Goal: Task Accomplishment & Management: Manage account settings

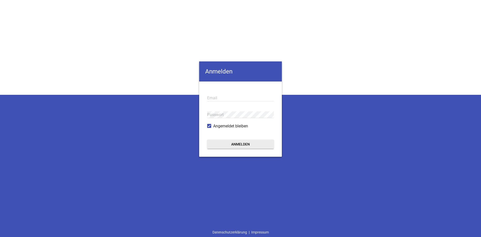
type input "[EMAIL_ADDRESS][PERSON_NAME][DOMAIN_NAME]"
click at [229, 141] on button "Anmelden" at bounding box center [240, 144] width 67 height 9
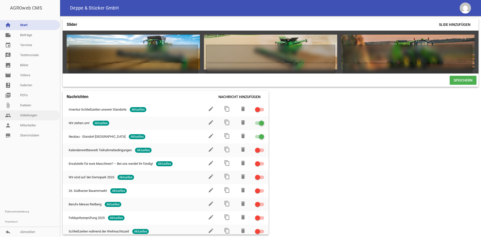
click at [29, 119] on link "people Abteilungen" at bounding box center [30, 115] width 60 height 10
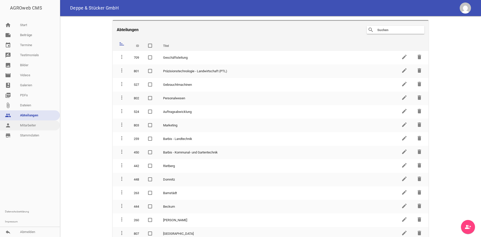
click at [34, 126] on link "person Mitarbeiter" at bounding box center [30, 125] width 60 height 10
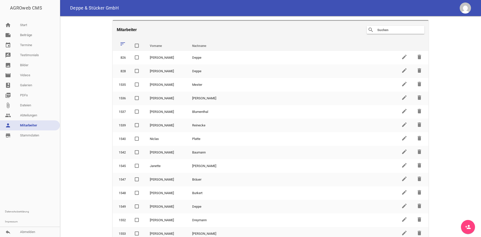
click at [387, 30] on input "text" at bounding box center [397, 30] width 40 height 6
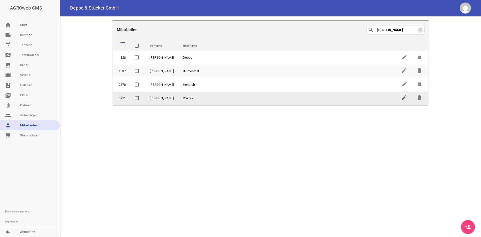
type input "[PERSON_NAME]"
click at [403, 100] on icon "edit" at bounding box center [404, 97] width 6 height 6
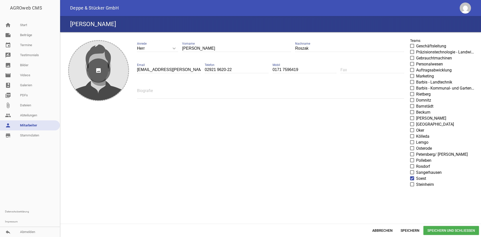
click at [98, 65] on icon "image" at bounding box center [98, 70] width 24 height 24
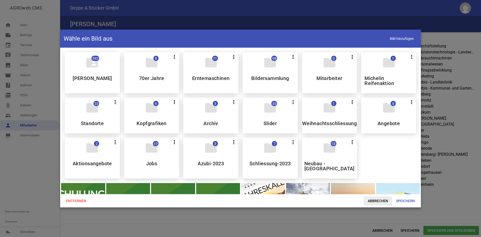
click at [378, 197] on span "Abbrechen" at bounding box center [378, 200] width 28 height 9
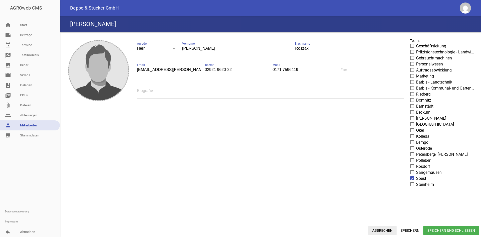
click at [383, 229] on span "Abbrechen" at bounding box center [382, 230] width 28 height 9
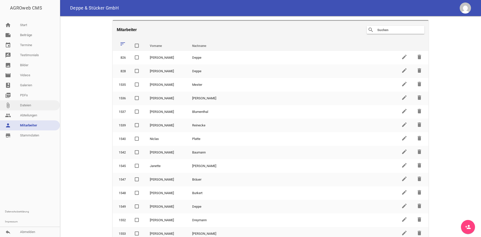
click at [28, 100] on link "attach_file Dateien" at bounding box center [30, 105] width 60 height 10
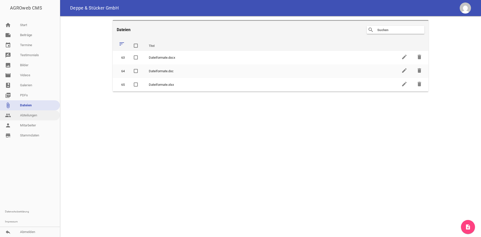
click at [32, 117] on link "people Abteilungen" at bounding box center [30, 115] width 60 height 10
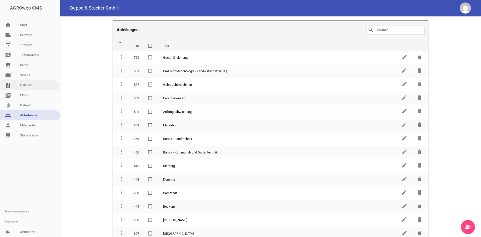
click at [26, 88] on link "photo_album Galerien" at bounding box center [30, 85] width 60 height 10
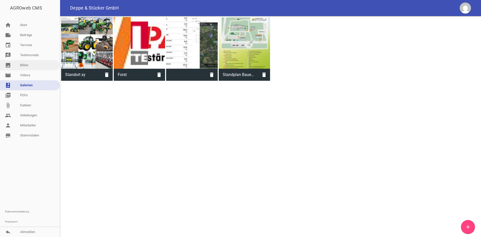
click at [27, 69] on link "image Bilder" at bounding box center [30, 65] width 60 height 10
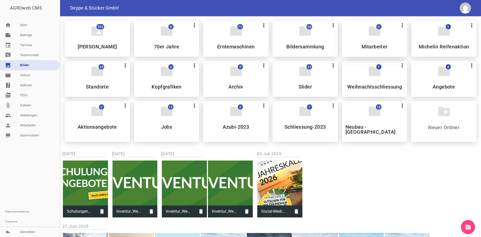
click at [358, 34] on div "folder 0 more_vert Teilen Bearbeiten Löschen Mitarbeiter" at bounding box center [374, 39] width 65 height 36
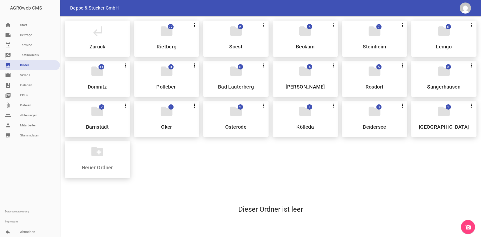
click at [242, 42] on div "folder 6 more_vert Teilen Bearbeiten Löschen [GEOGRAPHIC_DATA]" at bounding box center [235, 39] width 65 height 36
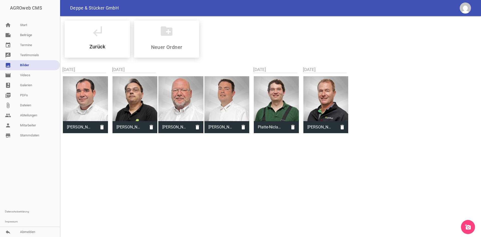
click at [471, 225] on link "add_a_photo" at bounding box center [468, 227] width 14 height 14
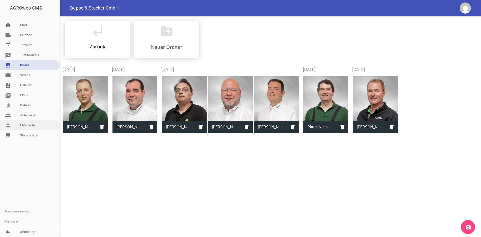
click at [40, 126] on link "person Mitarbeiter" at bounding box center [30, 125] width 60 height 10
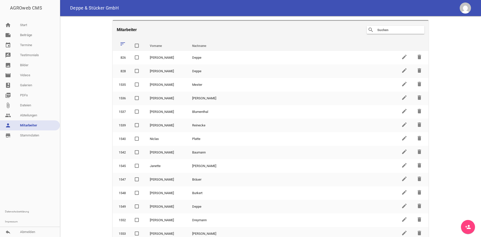
click at [397, 24] on header "Mitarbeiter search clear" at bounding box center [271, 29] width 316 height 19
click at [390, 28] on input "text" at bounding box center [397, 30] width 40 height 6
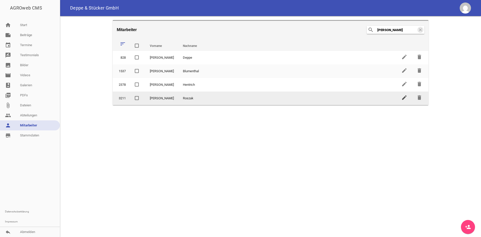
type input "[PERSON_NAME]"
click at [405, 99] on icon "edit" at bounding box center [404, 97] width 6 height 6
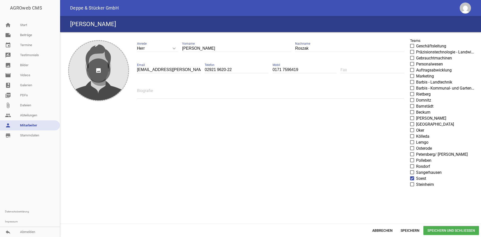
click at [103, 68] on icon "image" at bounding box center [98, 70] width 24 height 24
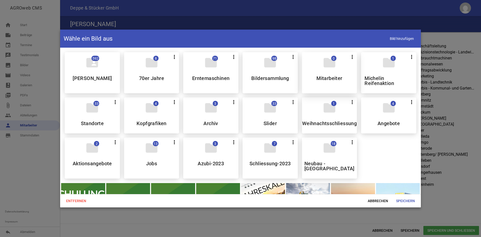
click at [334, 74] on div "folder 0 more_vert Teilen Bearbeiten Löschen Mitarbeiter" at bounding box center [329, 72] width 55 height 41
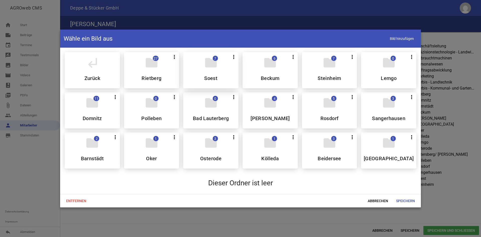
click at [207, 75] on div "folder 7 more_vert Teilen Bearbeiten Löschen [GEOGRAPHIC_DATA]" at bounding box center [210, 70] width 55 height 36
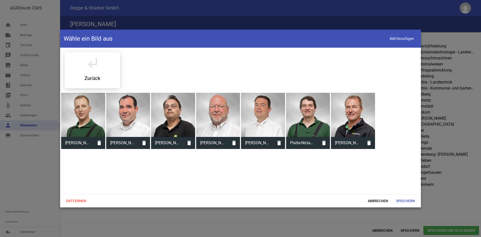
click at [92, 116] on div at bounding box center [83, 115] width 44 height 44
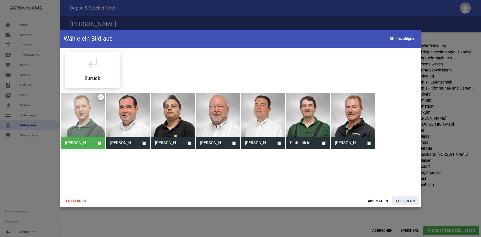
click at [401, 199] on span "Speichern" at bounding box center [405, 200] width 27 height 9
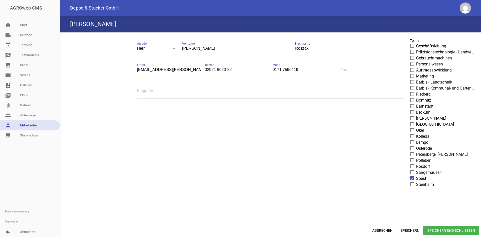
click at [439, 230] on span "Speichern und Schließen" at bounding box center [452, 230] width 56 height 9
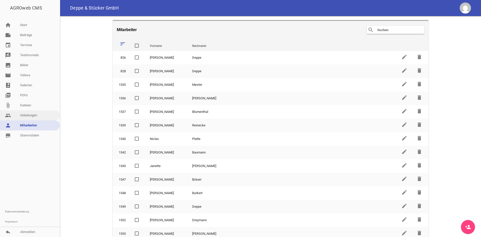
click at [35, 117] on link "people Abteilungen" at bounding box center [30, 115] width 60 height 10
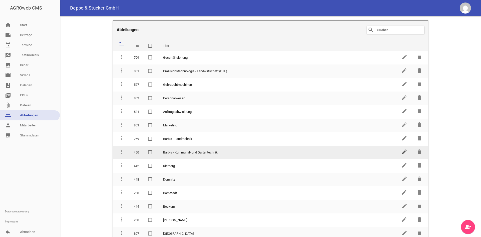
click at [405, 154] on icon "edit" at bounding box center [404, 152] width 6 height 6
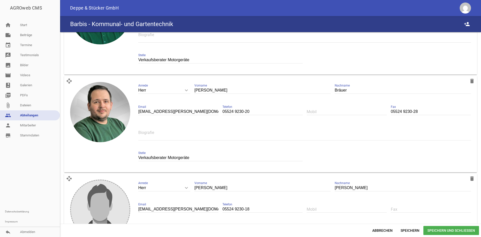
scroll to position [393, 0]
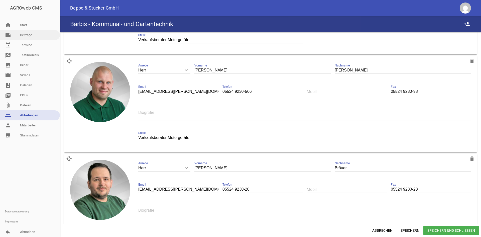
click at [17, 33] on link "note Beiträge" at bounding box center [30, 35] width 60 height 10
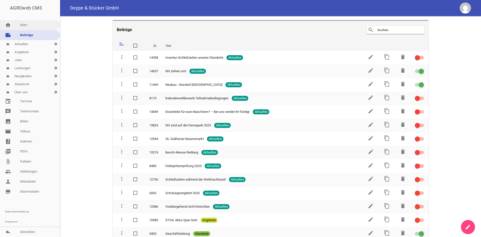
click at [26, 25] on link "home Start" at bounding box center [30, 25] width 60 height 10
